Goal: Find specific page/section: Find specific page/section

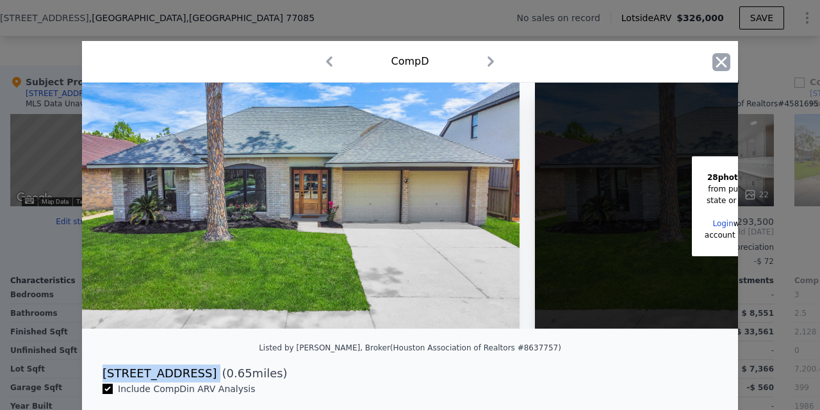
click at [727, 62] on icon "button" at bounding box center [721, 62] width 18 height 18
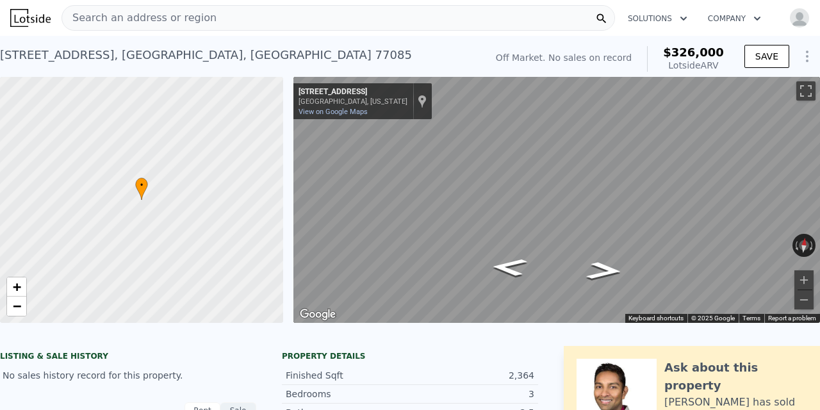
click at [199, 17] on span "Search an address or region" at bounding box center [139, 17] width 154 height 15
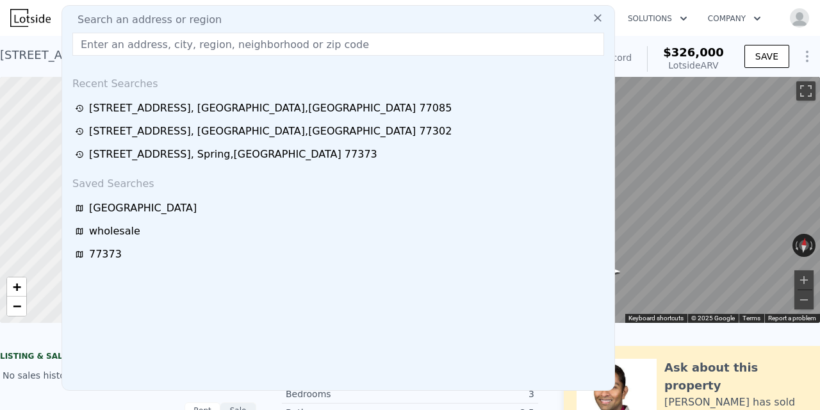
type input "[STREET_ADDRESS][US_STATE]"
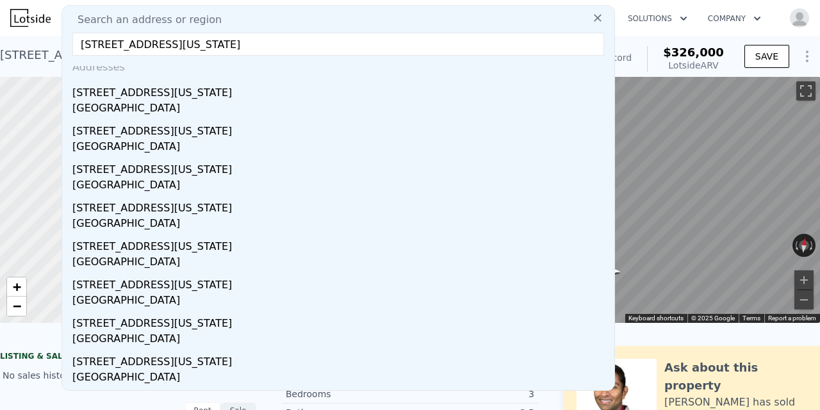
checkbox input "true"
drag, startPoint x: 300, startPoint y: 42, endPoint x: 76, endPoint y: 41, distance: 224.9
click at [76, 41] on input "[STREET_ADDRESS][US_STATE]" at bounding box center [338, 44] width 532 height 23
paste input "S"
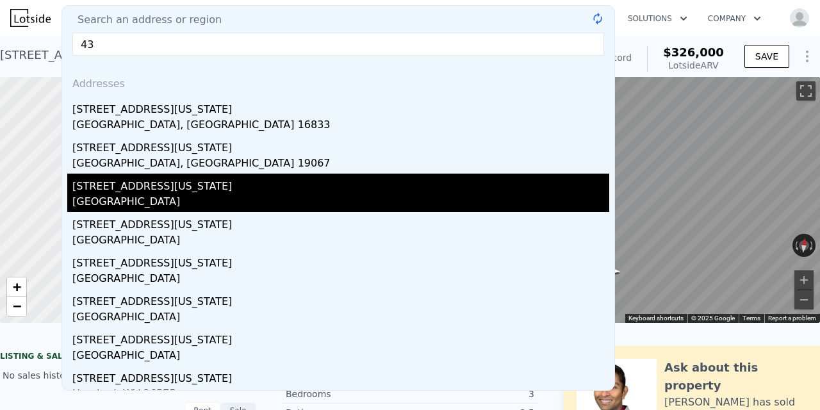
type input "4"
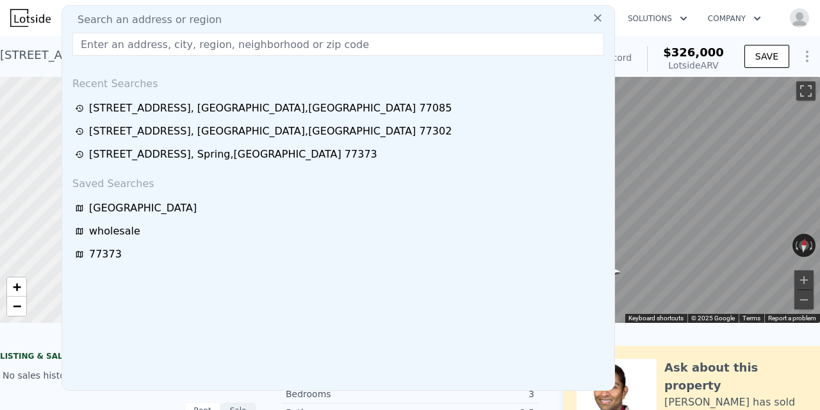
paste input "[STREET_ADDRESS][US_STATE]"
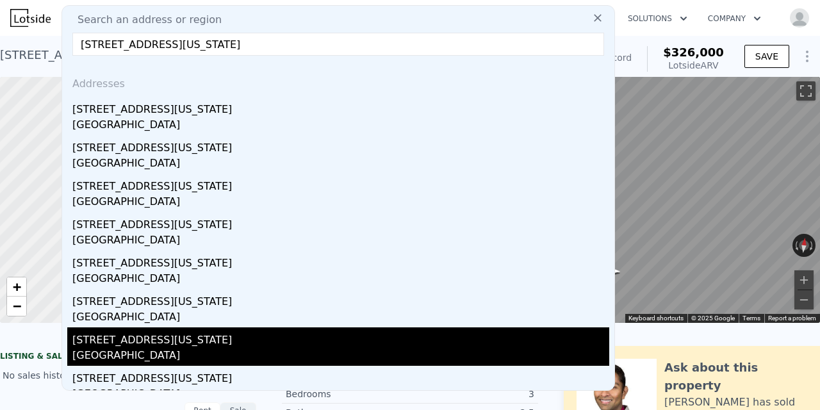
type input "[STREET_ADDRESS][US_STATE]"
click at [146, 340] on div "[STREET_ADDRESS][US_STATE]" at bounding box center [340, 337] width 537 height 21
